Goal: Task Accomplishment & Management: Manage account settings

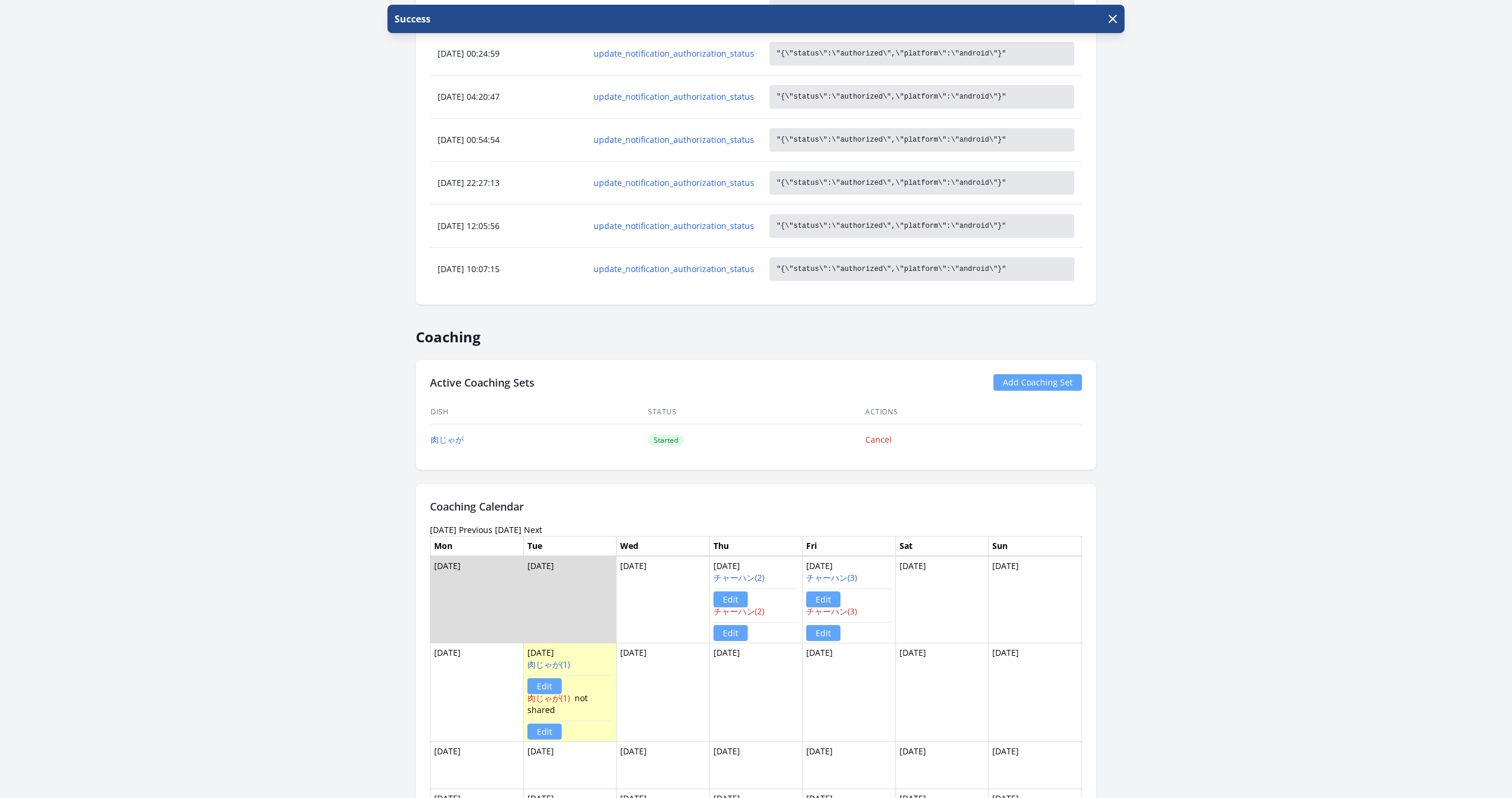
scroll to position [1358, 0]
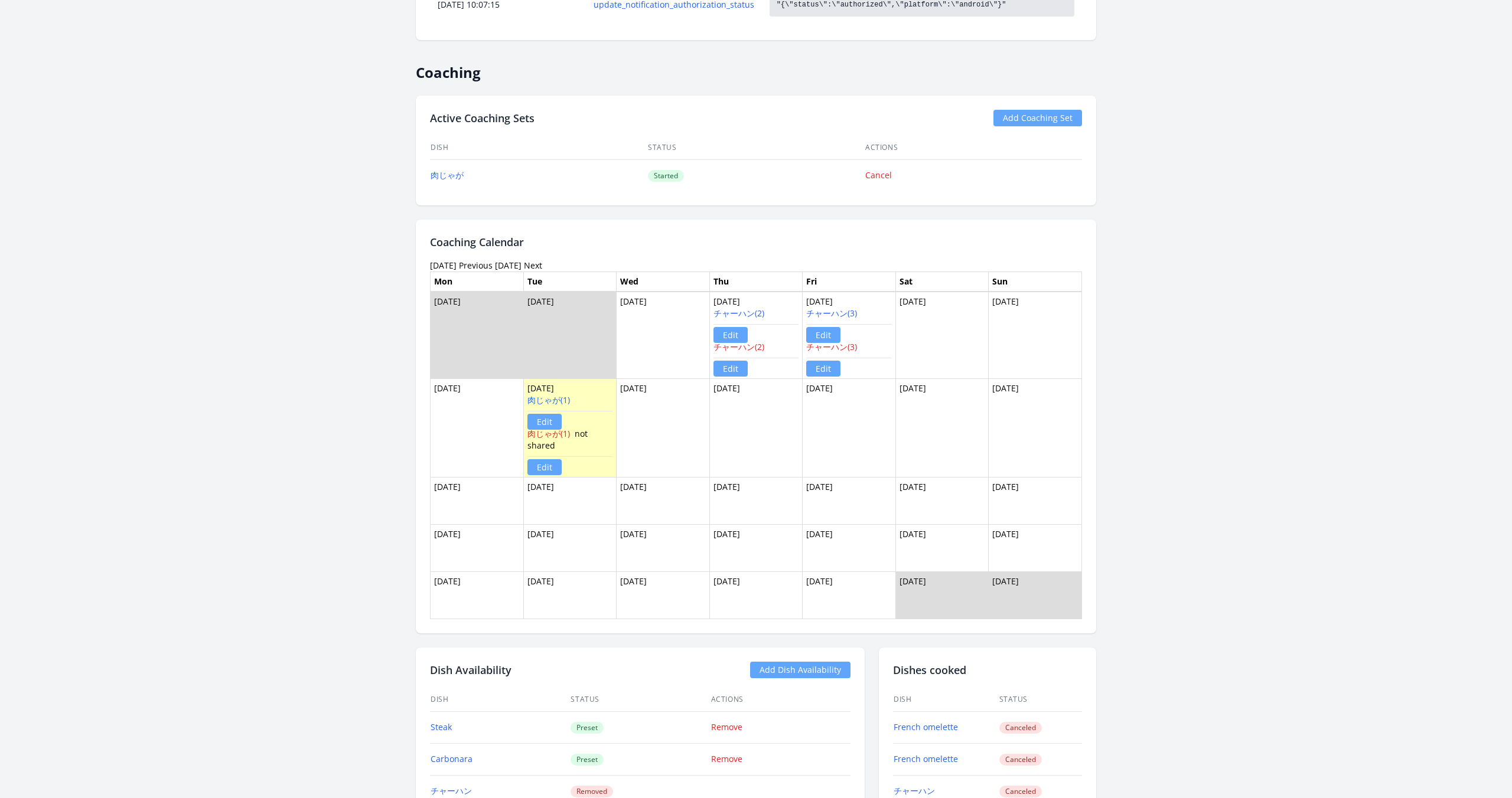
scroll to position [1322, 0]
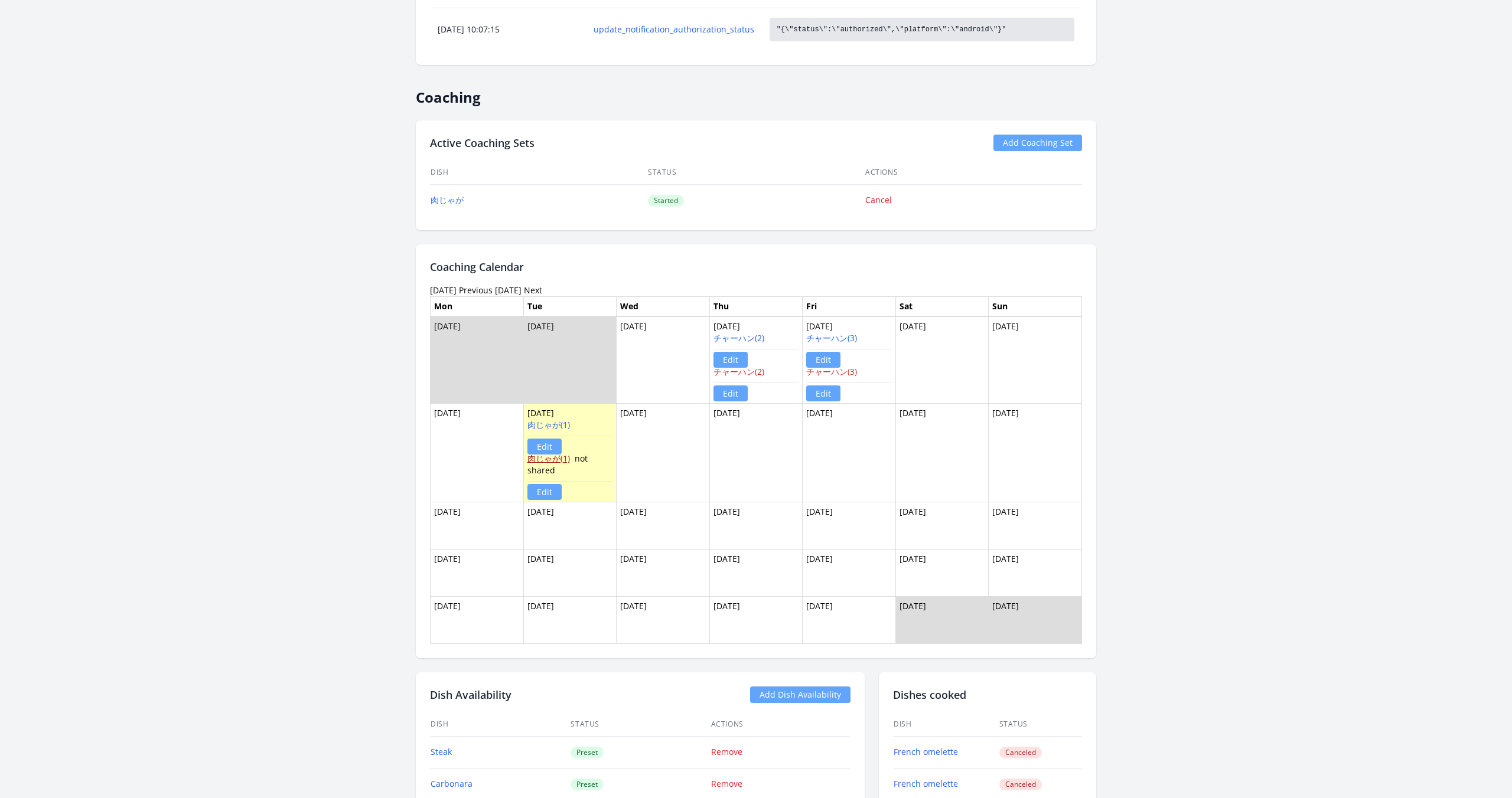
click at [559, 460] on link "肉じゃが(1)" at bounding box center [549, 459] width 43 height 11
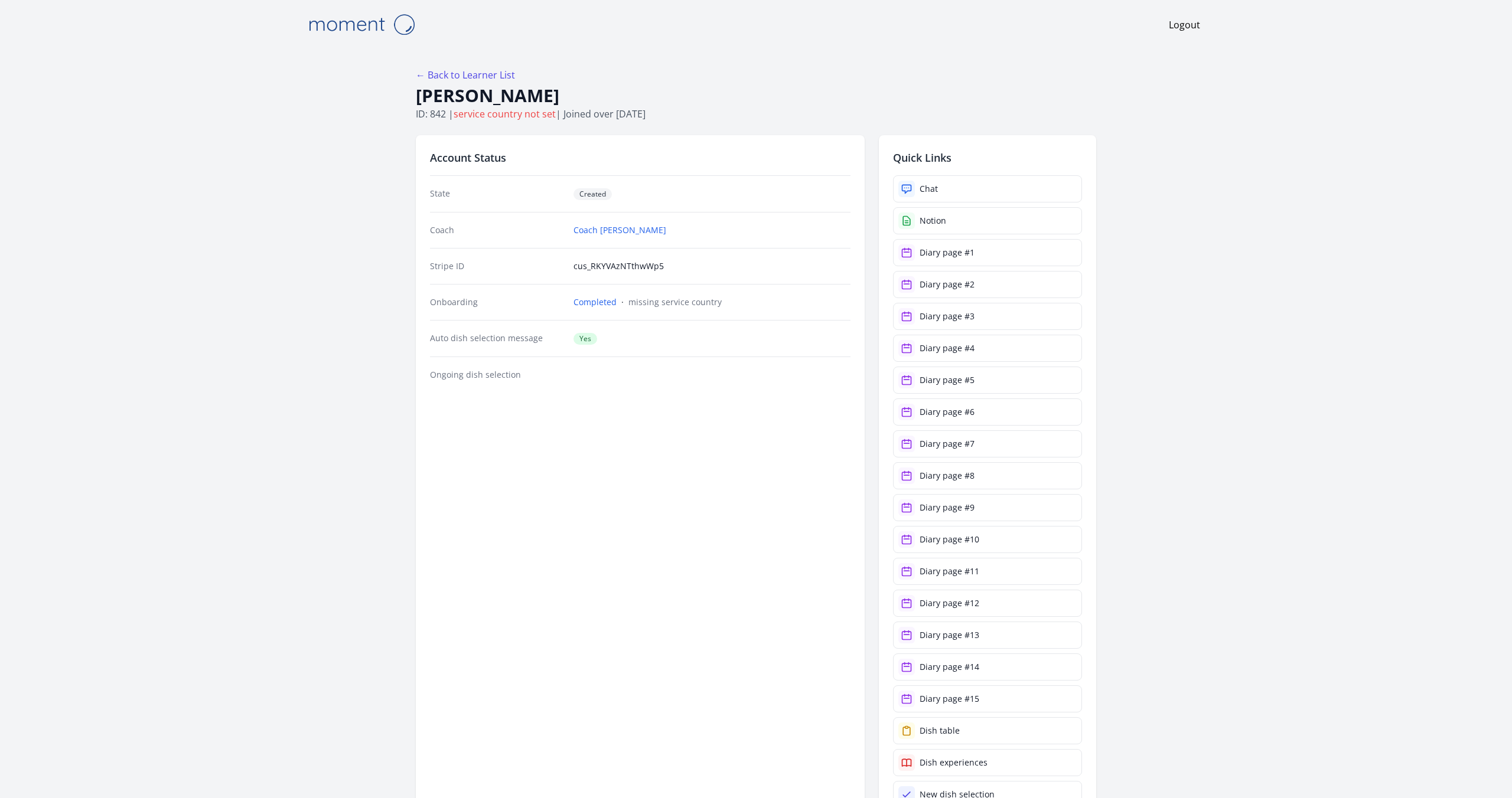
scroll to position [1322, 0]
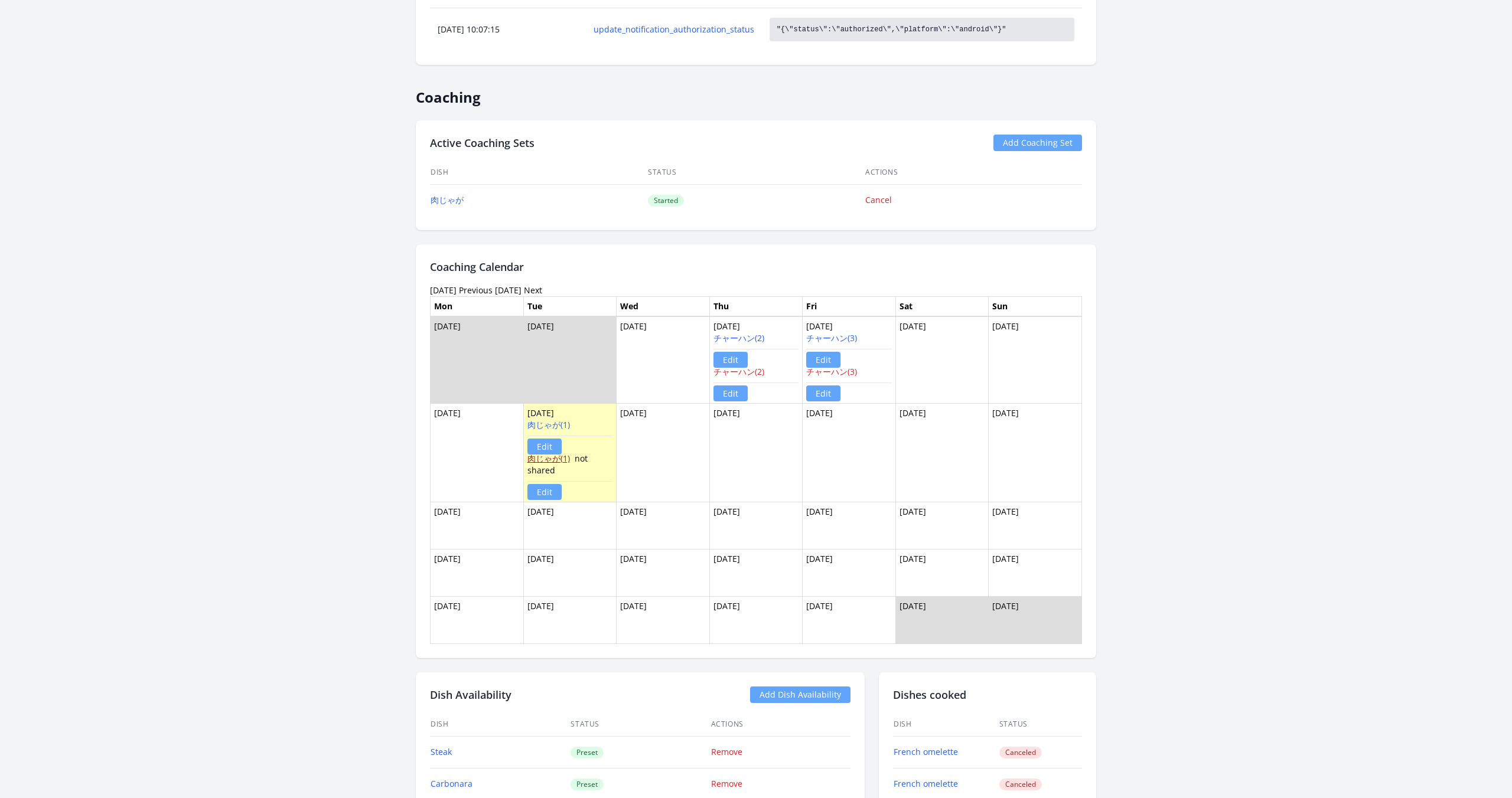
click at [559, 459] on link "肉じゃが(1)" at bounding box center [549, 459] width 43 height 11
click at [550, 490] on link "Edit" at bounding box center [545, 492] width 34 height 16
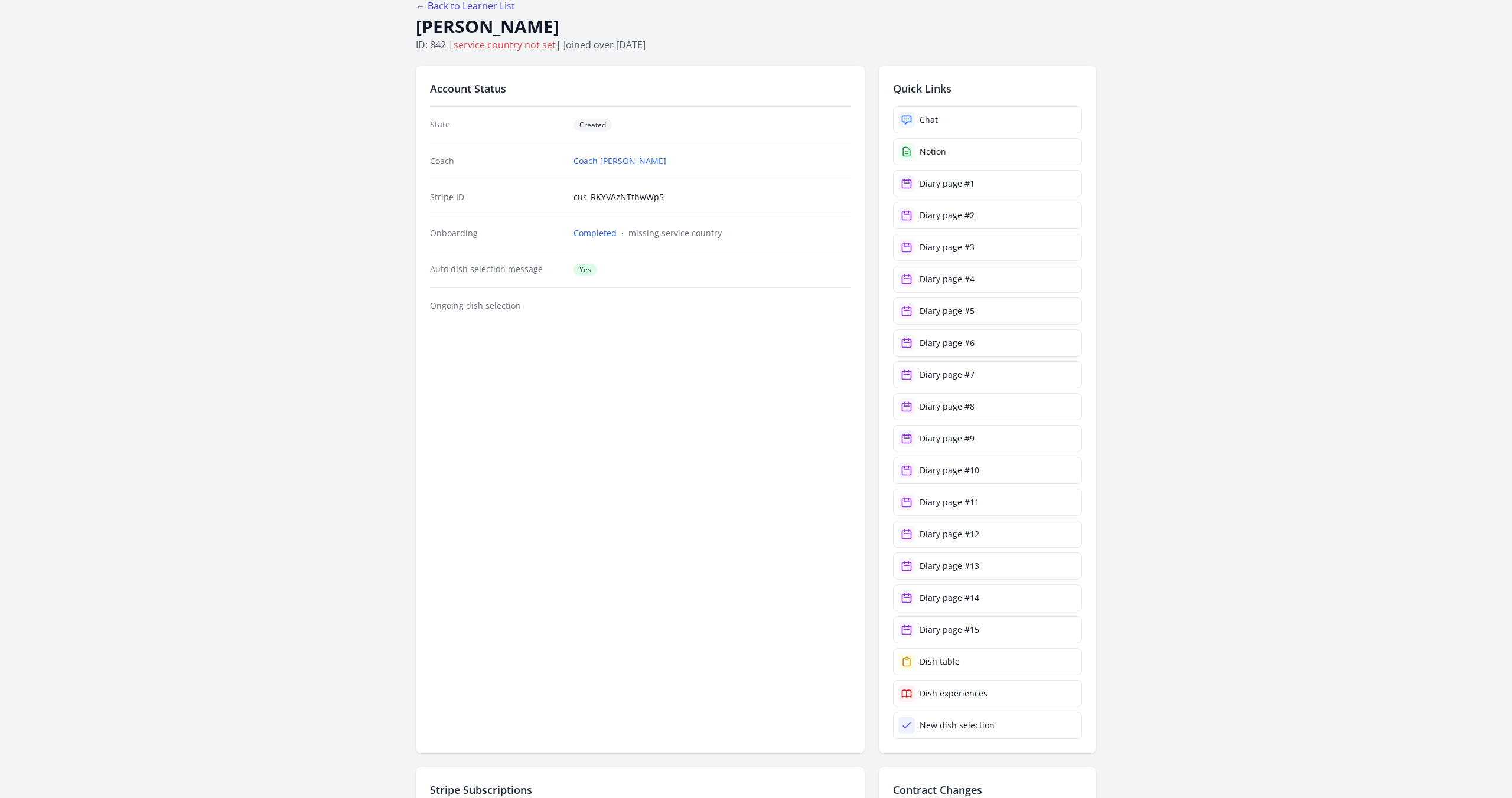
scroll to position [0, 0]
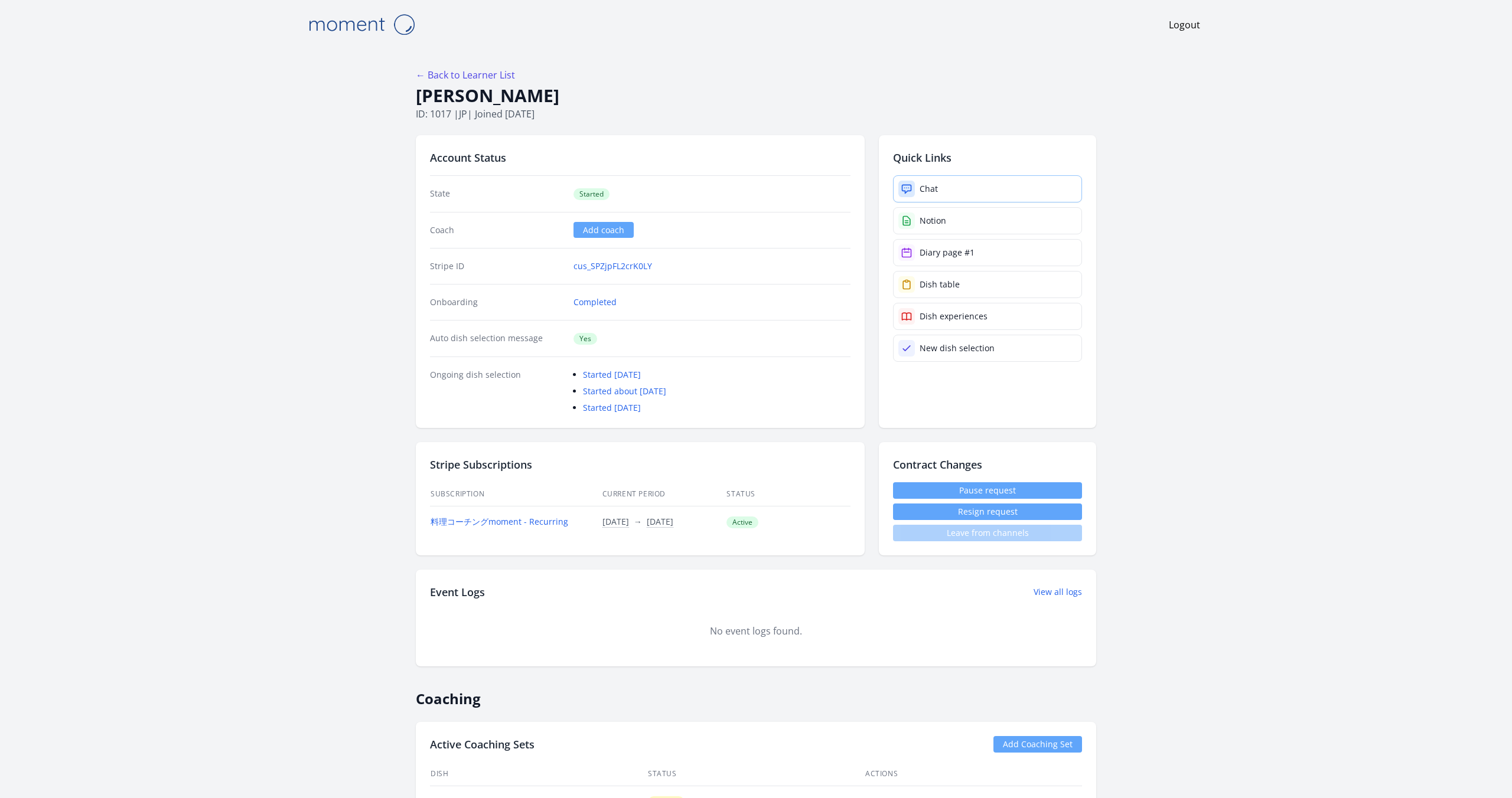
click at [924, 194] on link "Chat" at bounding box center [987, 189] width 189 height 27
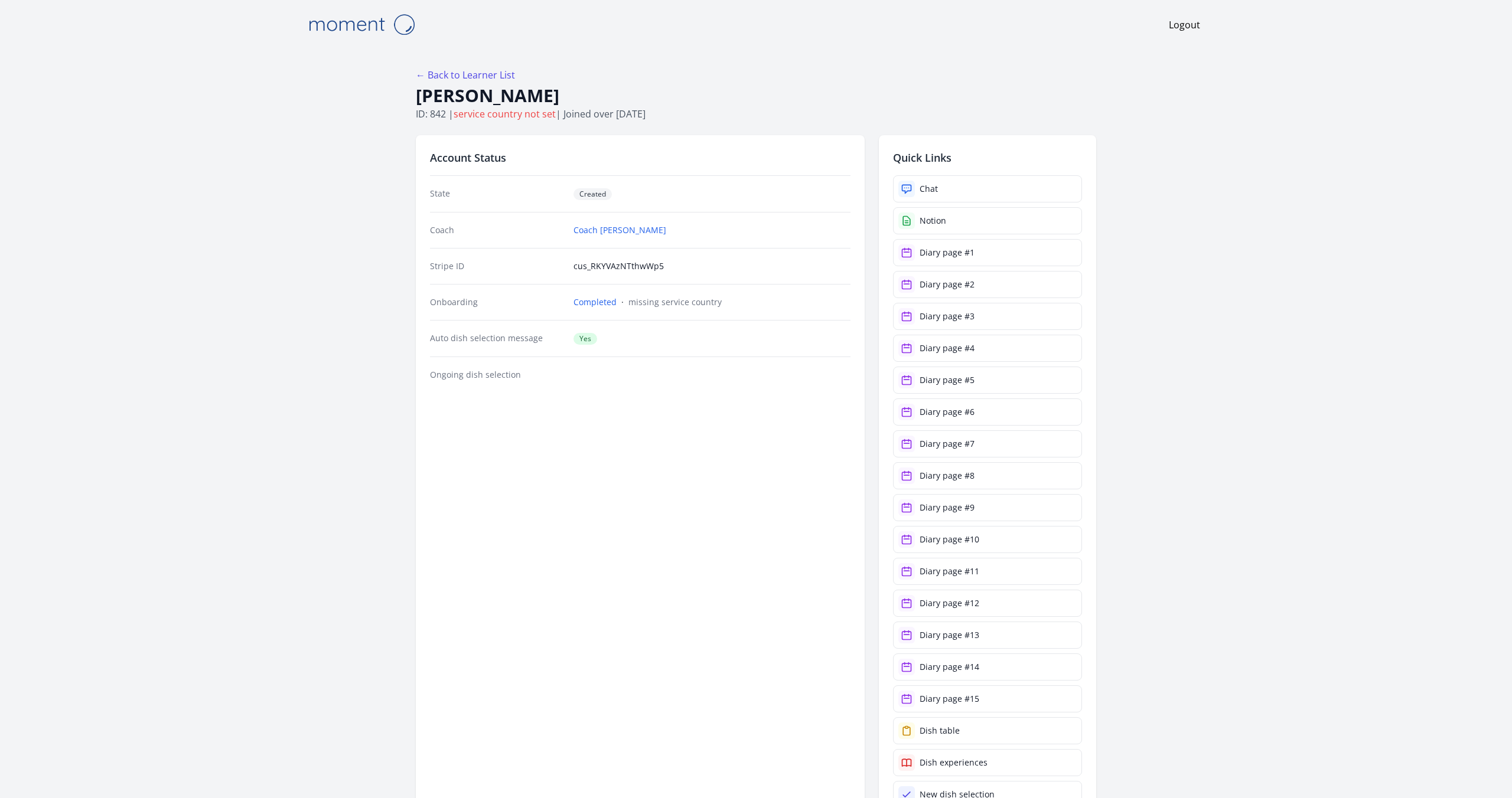
click at [369, 24] on img at bounding box center [361, 24] width 118 height 30
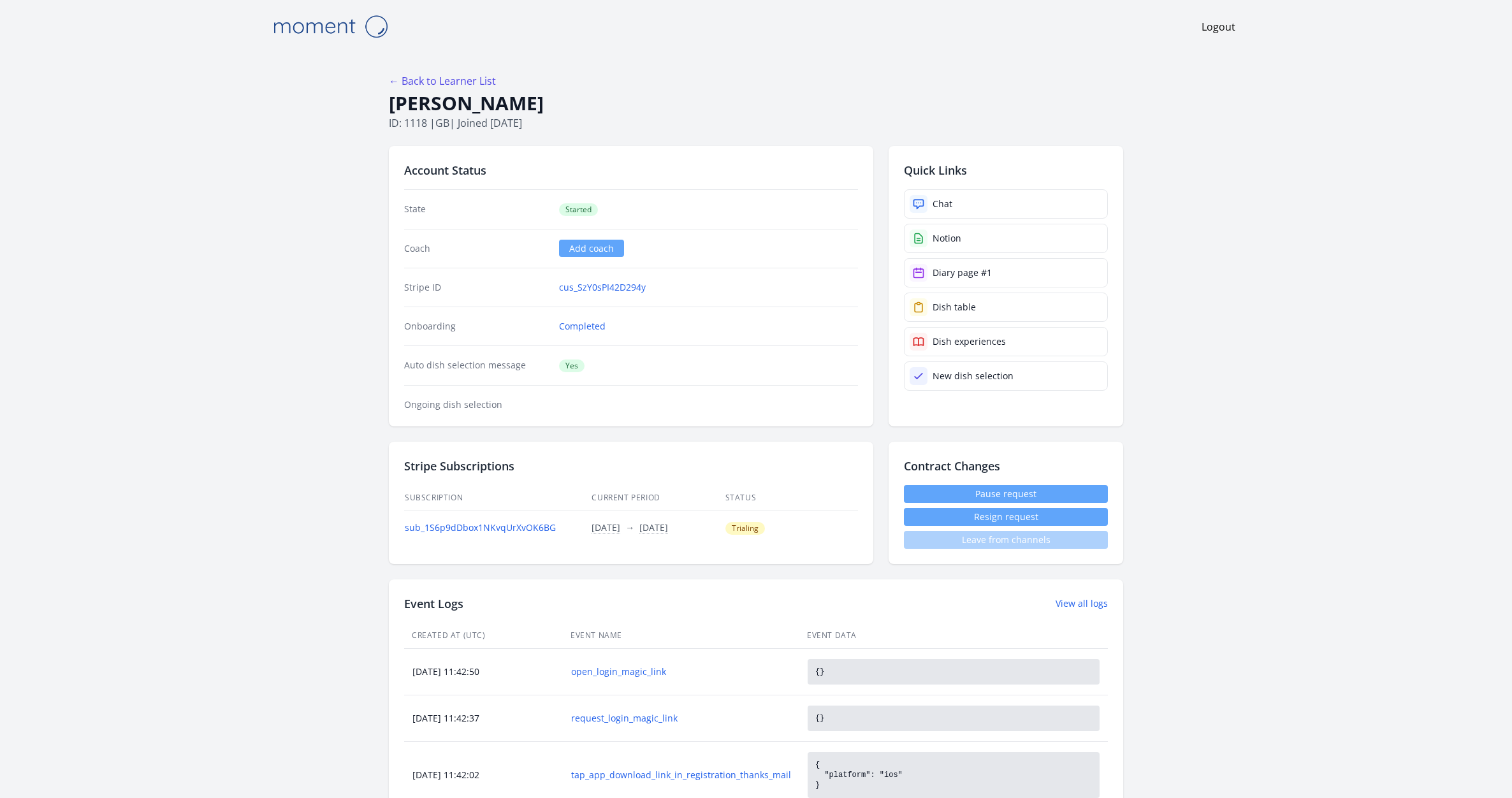
click at [363, 24] on img at bounding box center [330, 26] width 127 height 32
